Goal: Transaction & Acquisition: Purchase product/service

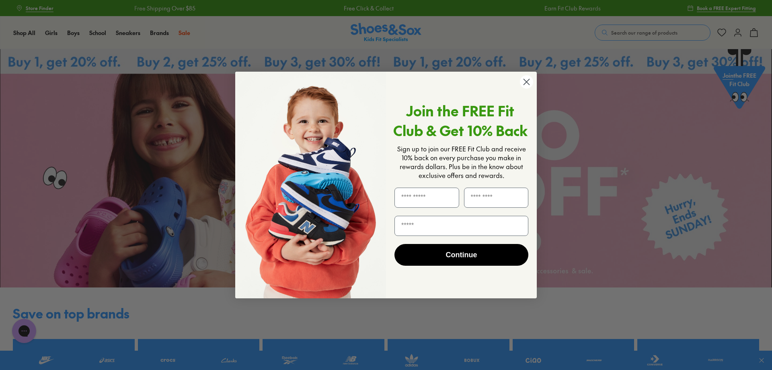
click at [527, 80] on circle "Close dialog" at bounding box center [526, 81] width 13 height 13
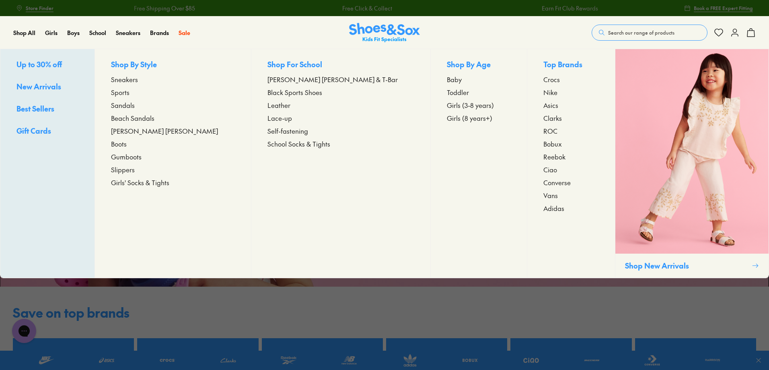
click at [163, 132] on span "[PERSON_NAME] [PERSON_NAME]" at bounding box center [164, 131] width 107 height 10
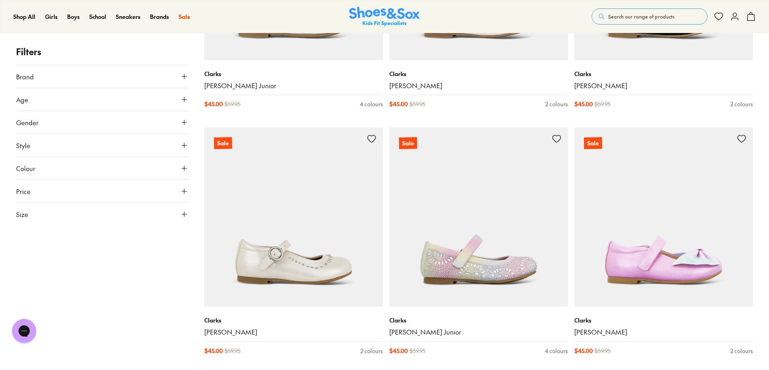
scroll to position [1770, 0]
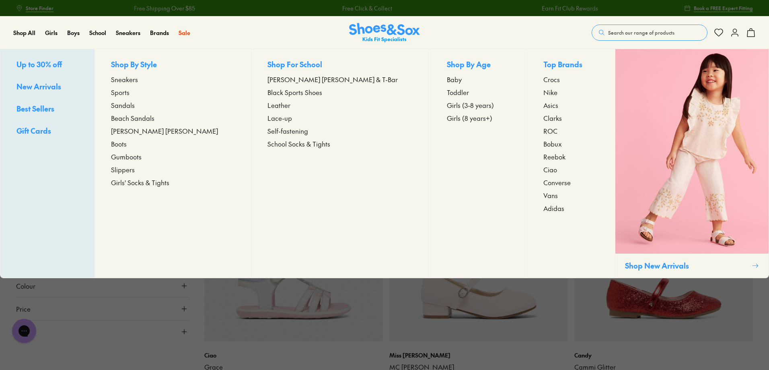
click at [135, 105] on span "Sandals" at bounding box center [123, 105] width 24 height 10
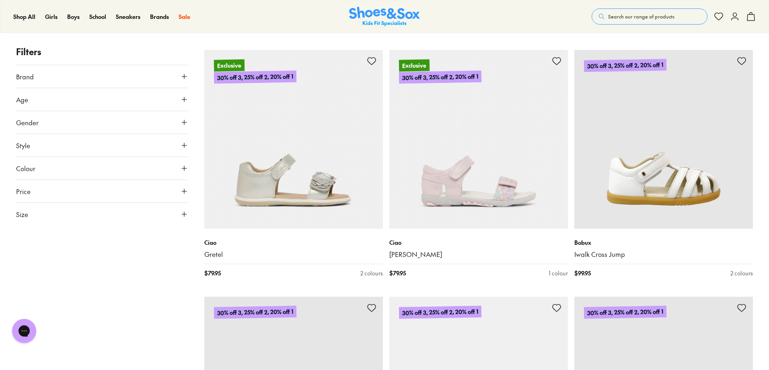
scroll to position [2292, 0]
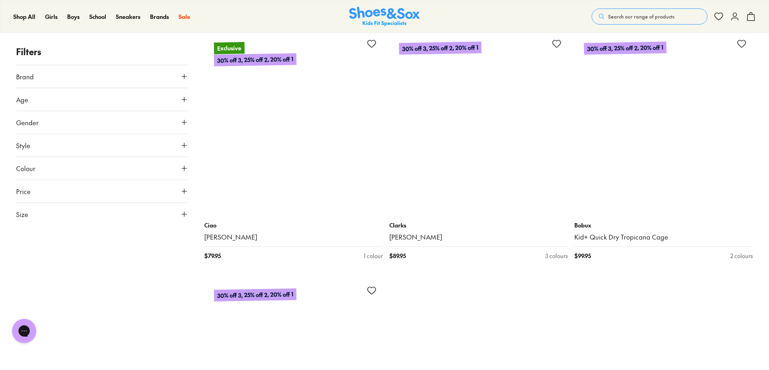
scroll to position [5067, 0]
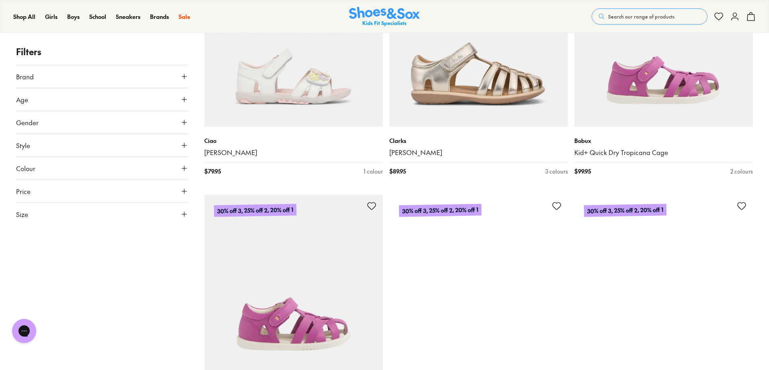
scroll to position [5309, 0]
